Goal: Navigation & Orientation: Find specific page/section

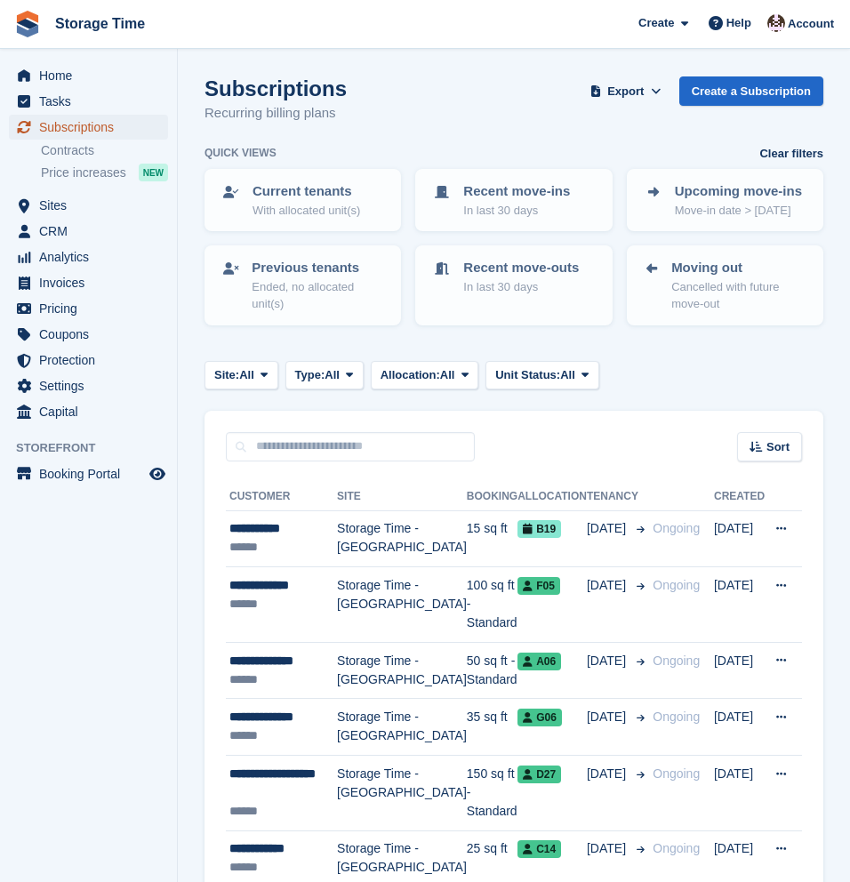
click at [90, 129] on span "Subscriptions" at bounding box center [92, 127] width 107 height 25
click at [55, 77] on span "Home" at bounding box center [92, 75] width 107 height 25
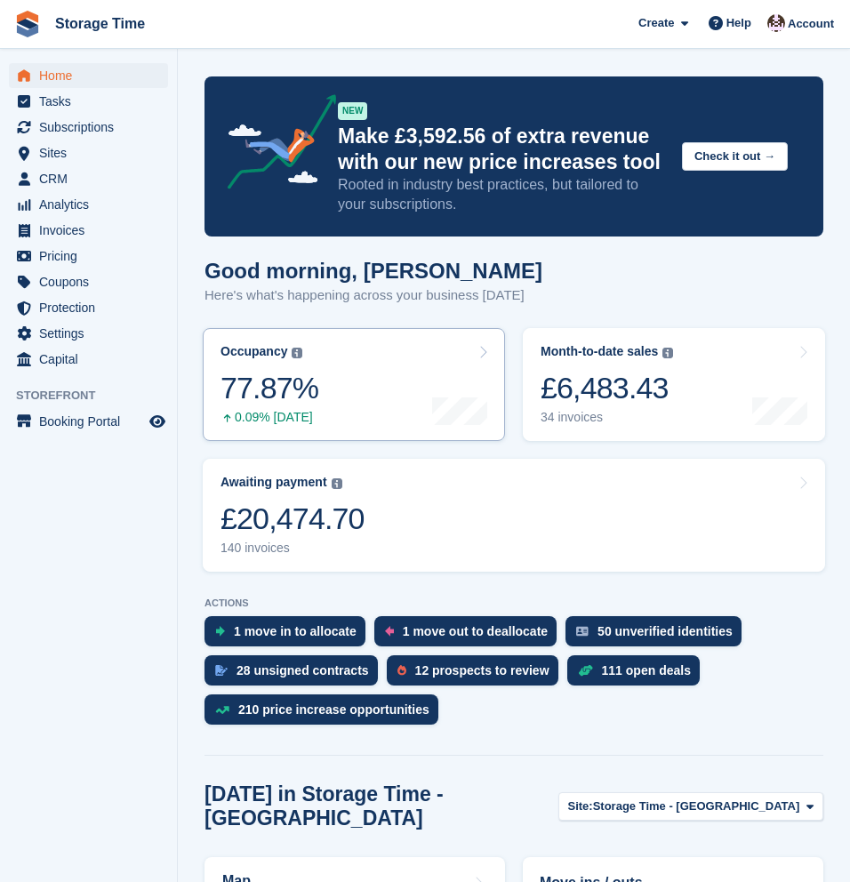
click at [322, 398] on link "Occupancy The percentage of all currently allocated units in terms of area. Inc…" at bounding box center [354, 384] width 302 height 113
click at [363, 392] on link "Occupancy The percentage of all currently allocated units in terms of area. Inc…" at bounding box center [354, 384] width 302 height 113
click at [465, 371] on div at bounding box center [459, 384] width 55 height 81
